Goal: Communication & Community: Connect with others

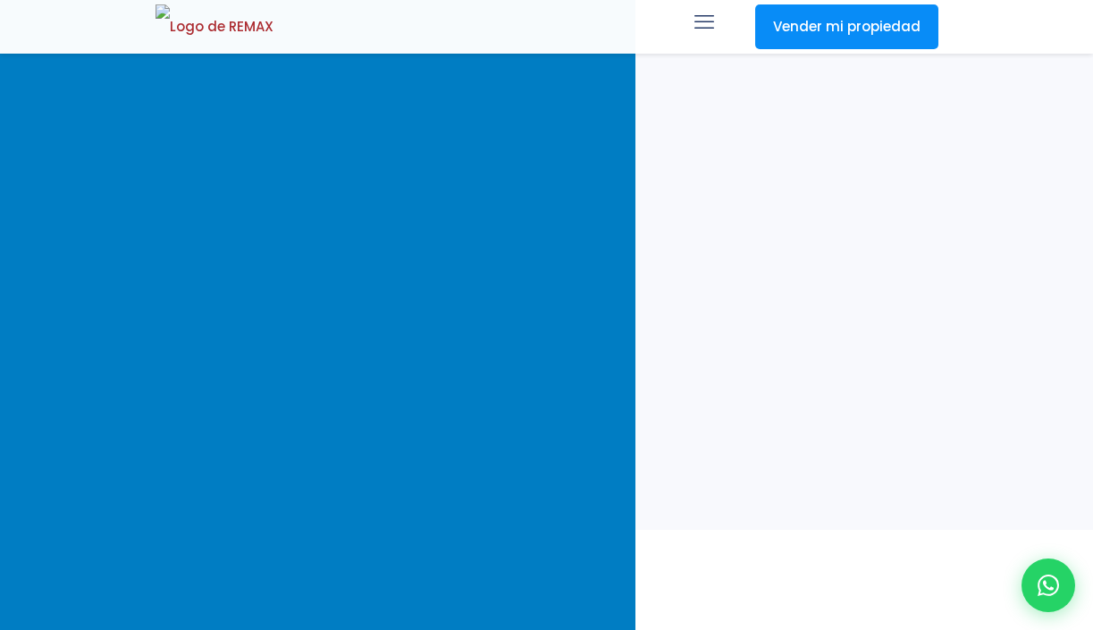
select select
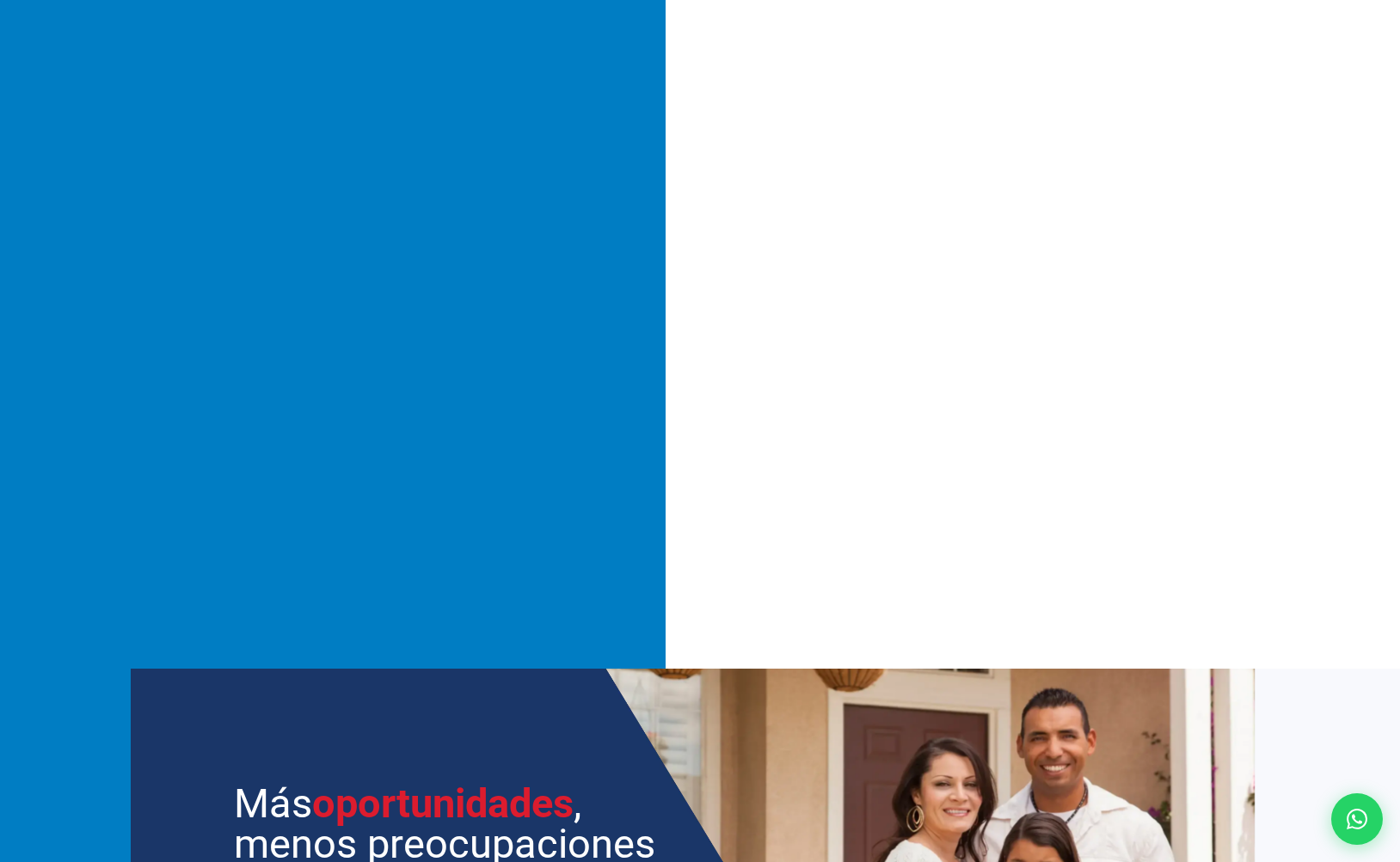
scroll to position [350, 0]
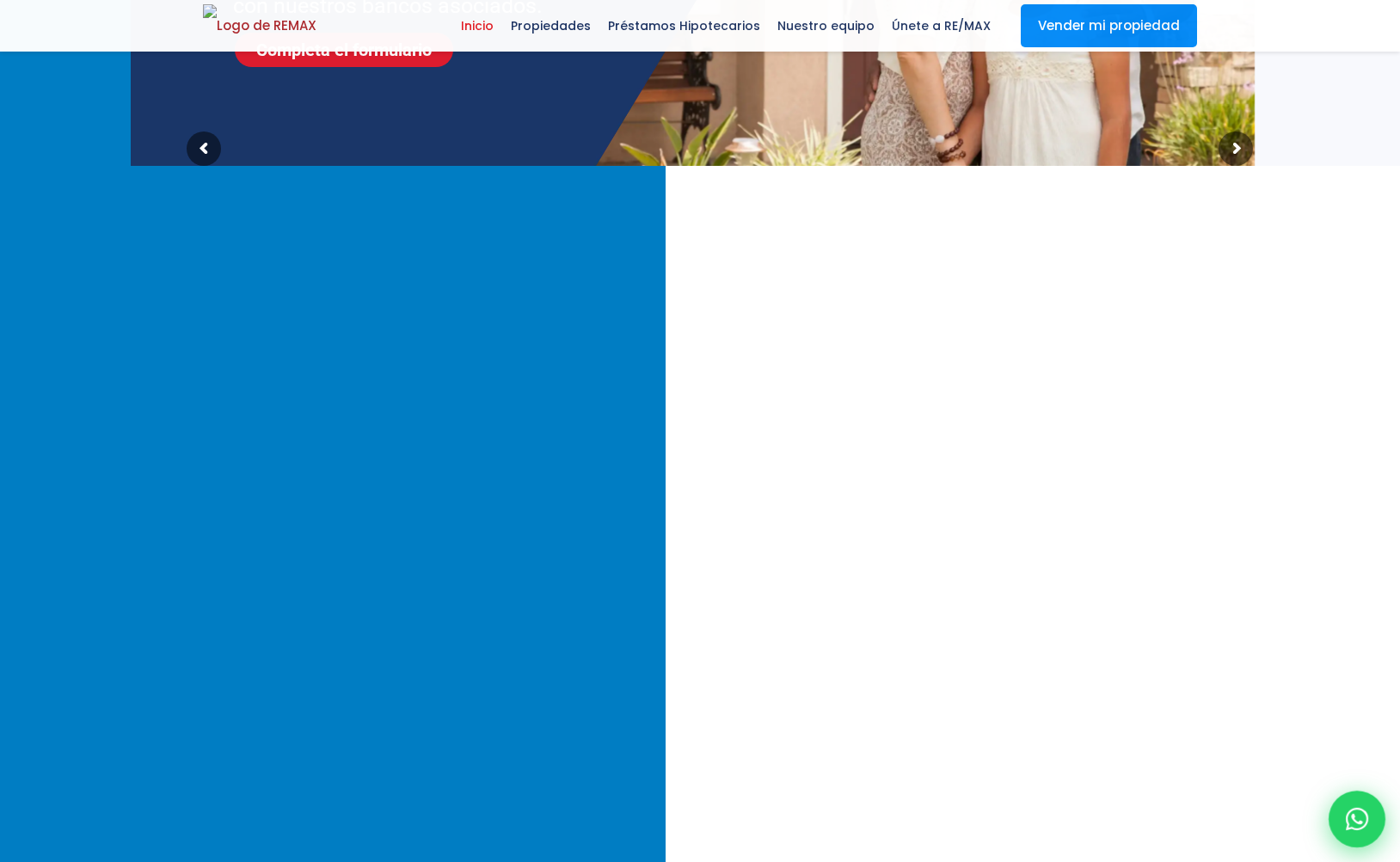
click at [1051, 605] on icon at bounding box center [1357, 819] width 22 height 22
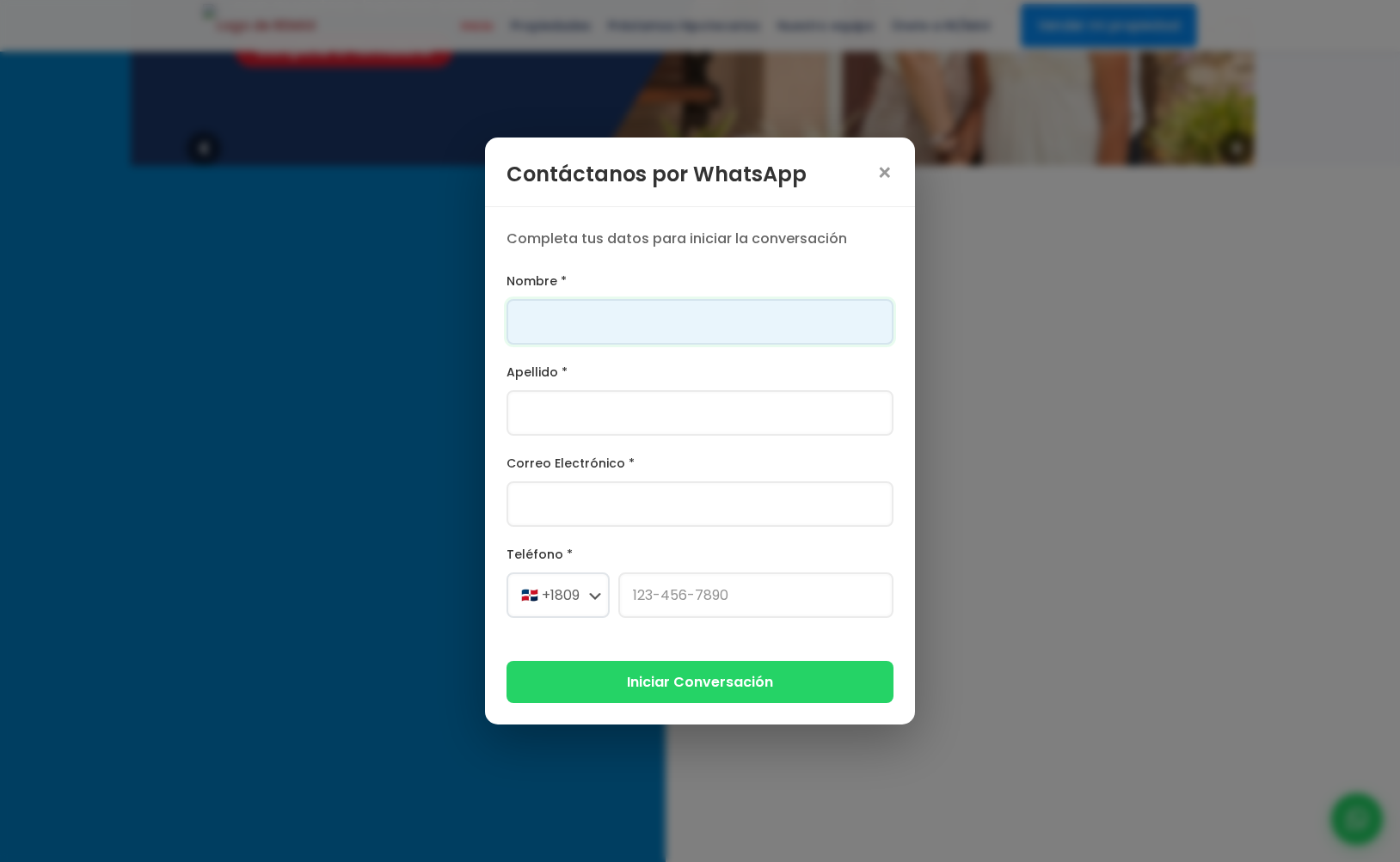
click at [724, 315] on input "Nombre *" at bounding box center [700, 321] width 387 height 45
type input "d"
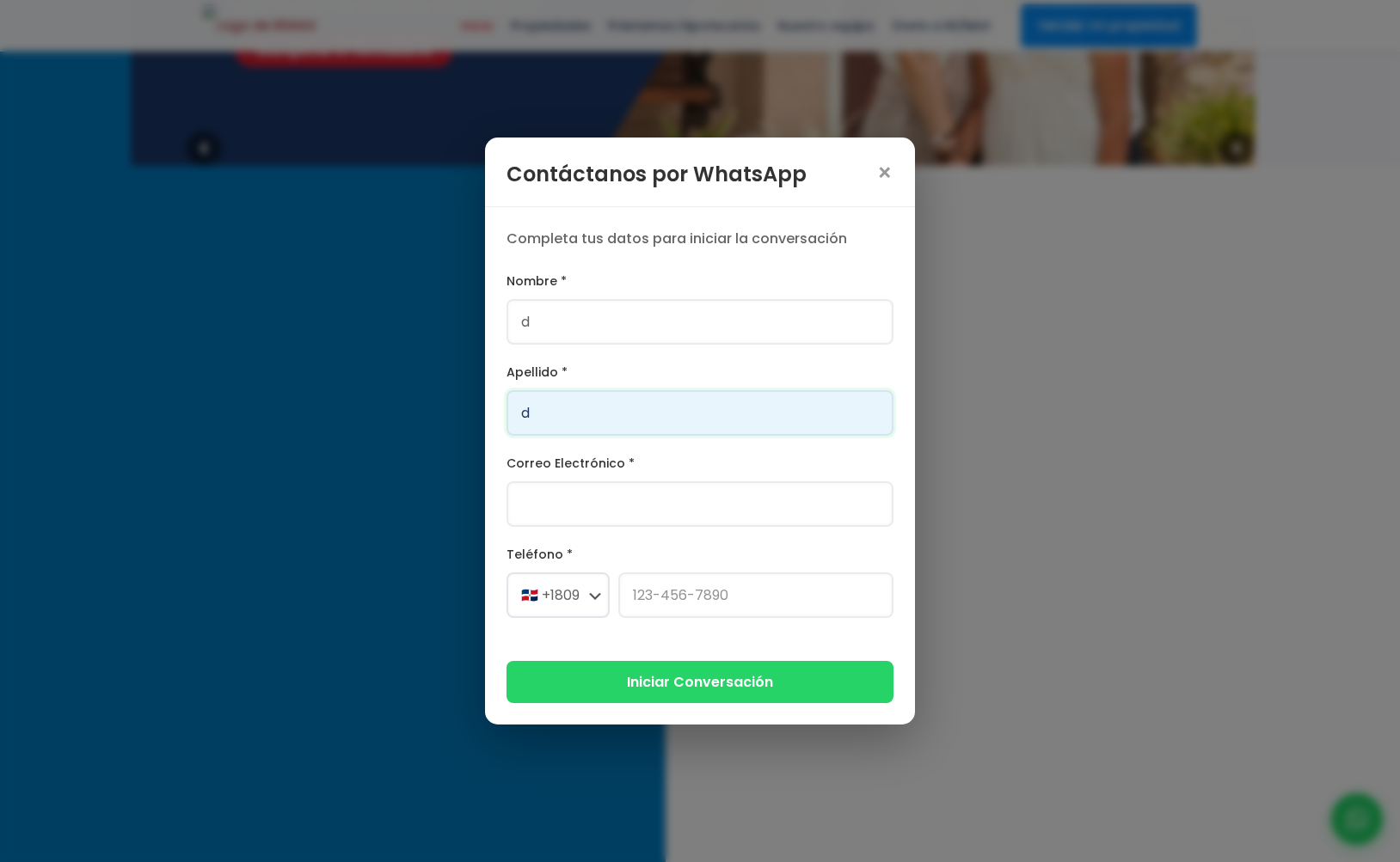
type input "d"
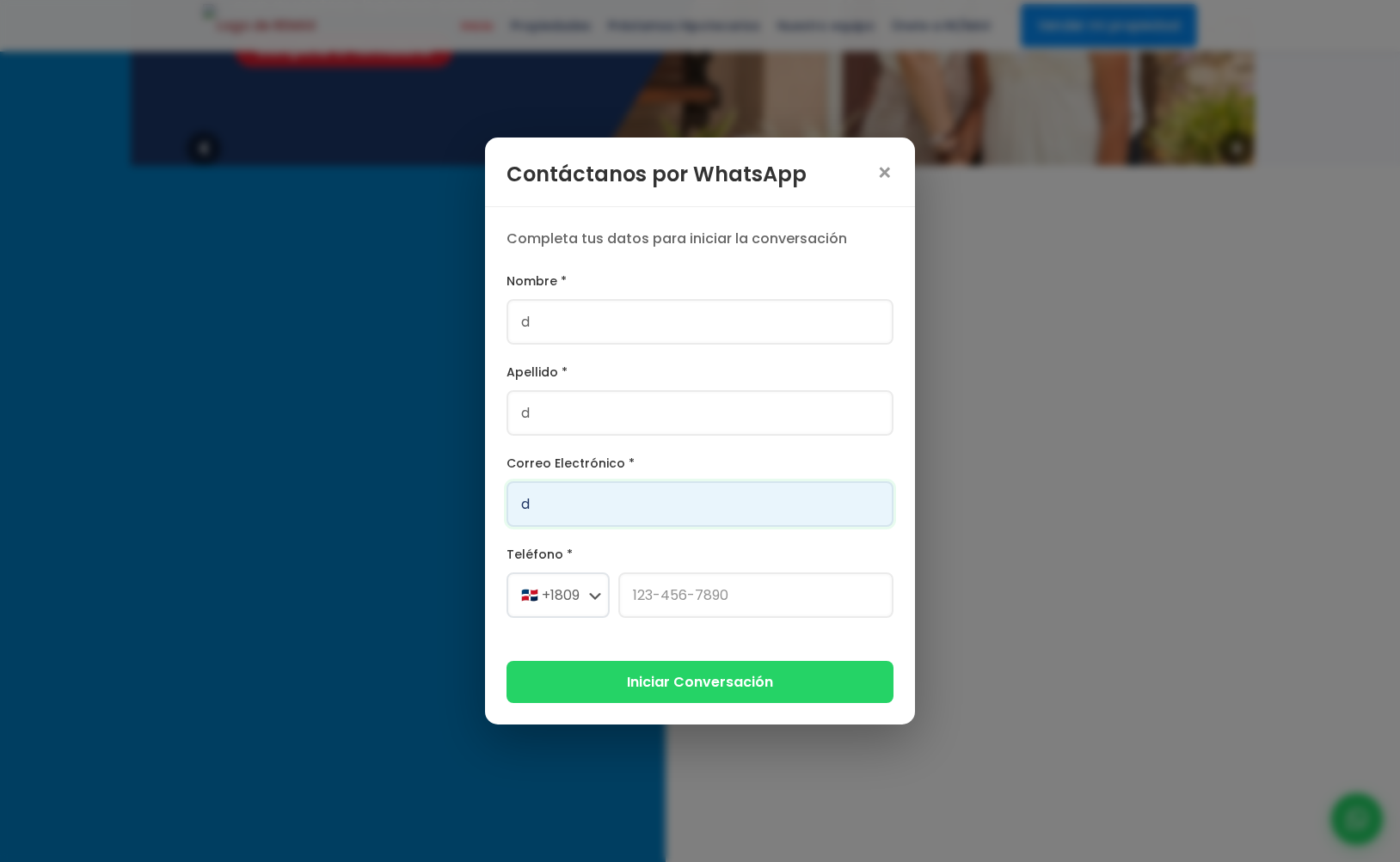
scroll to position [0, 0]
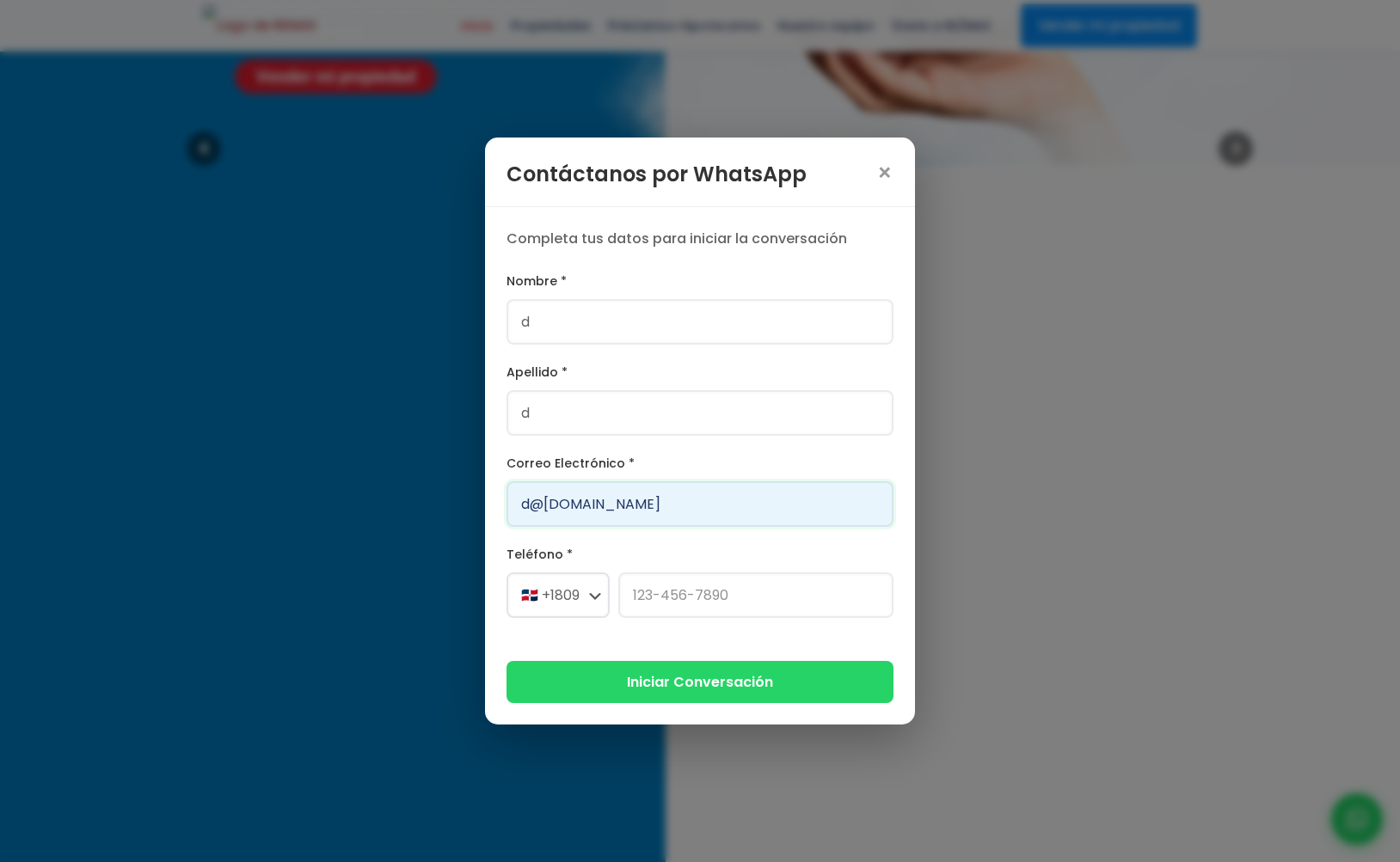
type input "d@[DOMAIN_NAME]"
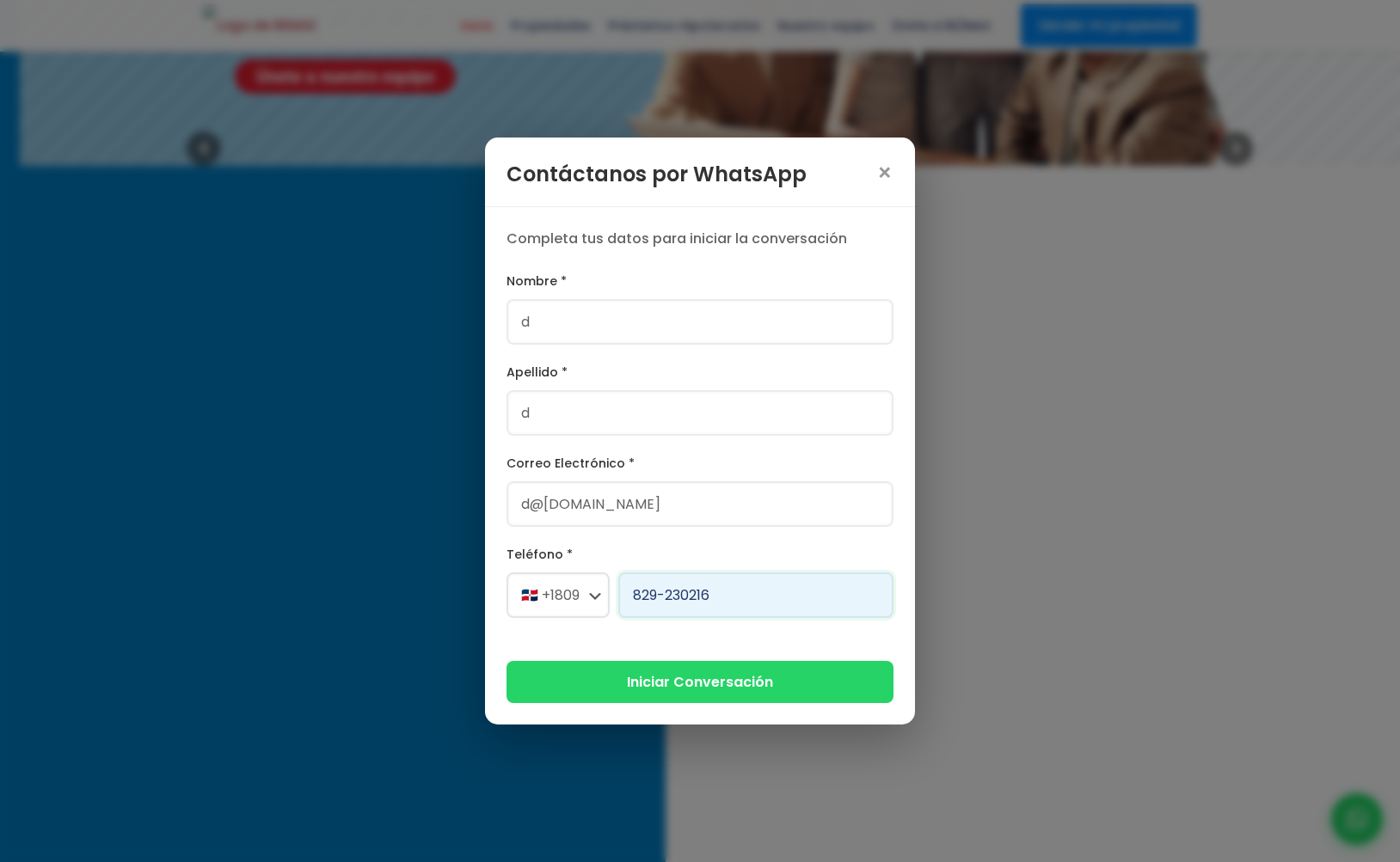
type input "[PHONE_NUMBER]"
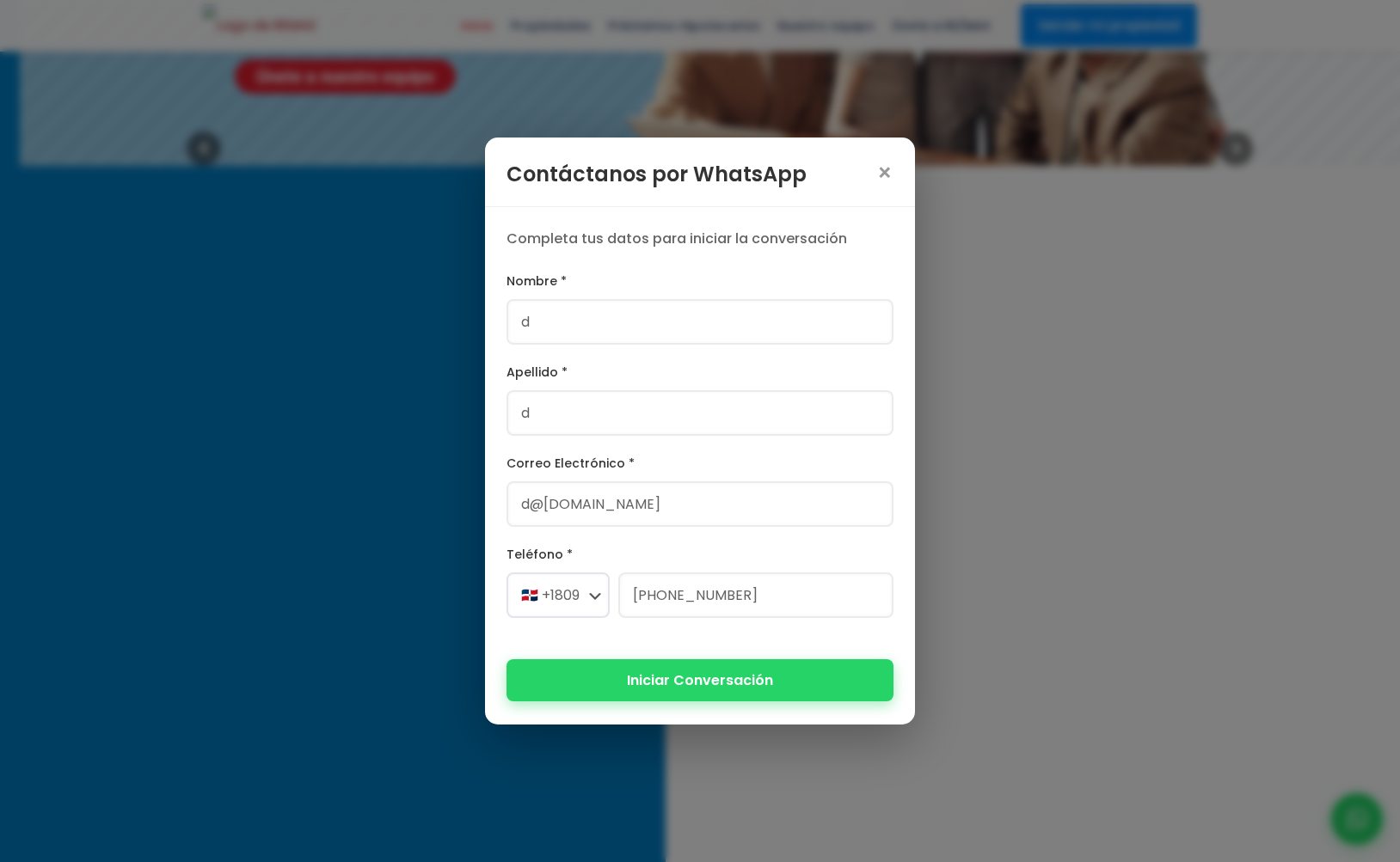
click at [759, 605] on button "Iniciar Conversación" at bounding box center [700, 681] width 387 height 42
